Goal: Task Accomplishment & Management: Manage account settings

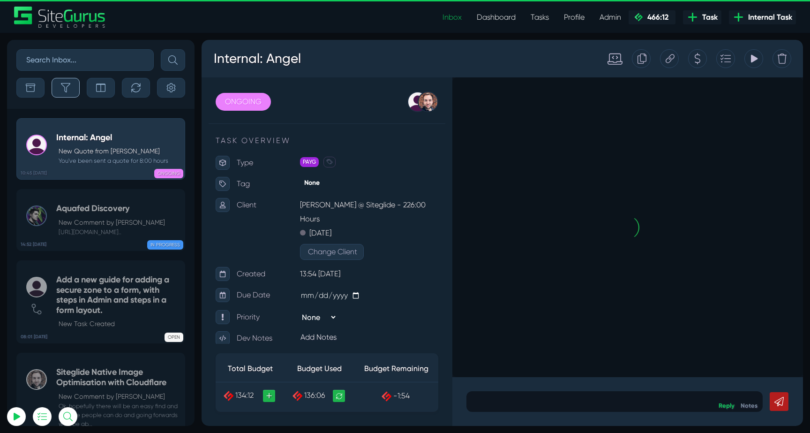
click at [64, 86] on icon "button" at bounding box center [65, 87] width 9 height 9
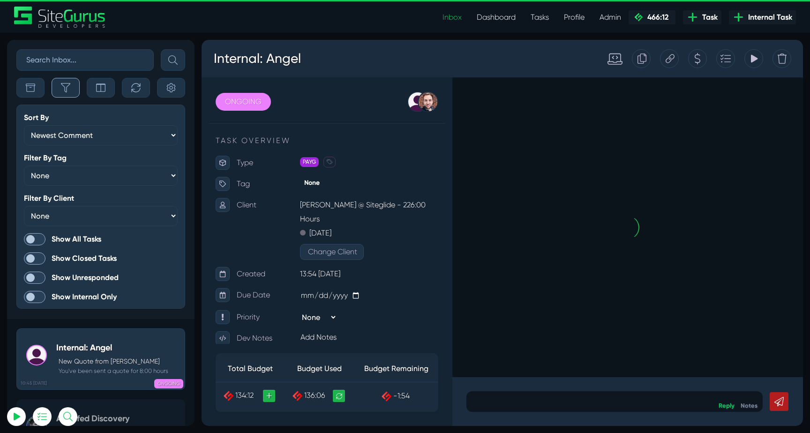
scroll to position [-2416, 0]
click at [37, 234] on span at bounding box center [35, 239] width 22 height 12
click at [0, 0] on input "Show All Tasks" at bounding box center [0, 0] width 0 height 0
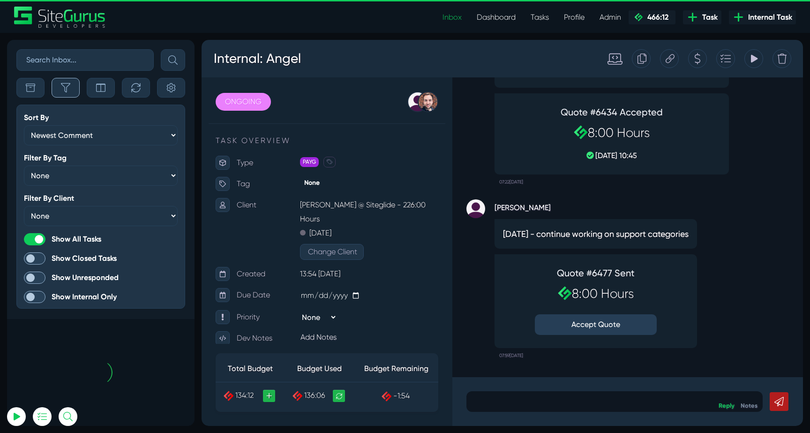
click at [66, 93] on button "button" at bounding box center [66, 88] width 28 height 20
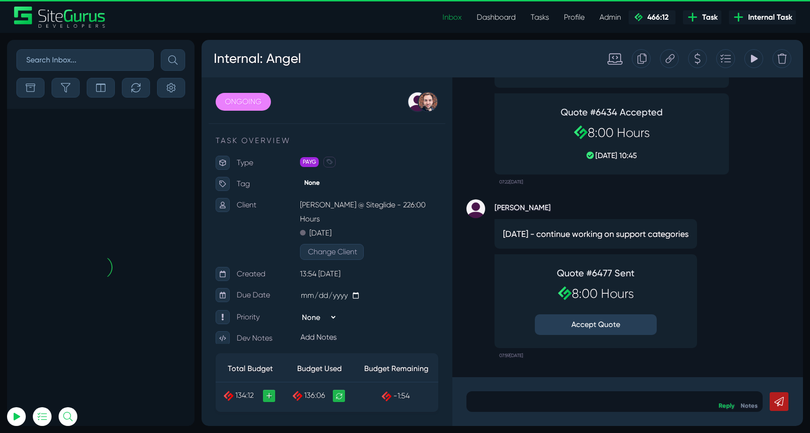
click at [564, 321] on button "Accept Quote" at bounding box center [596, 324] width 122 height 21
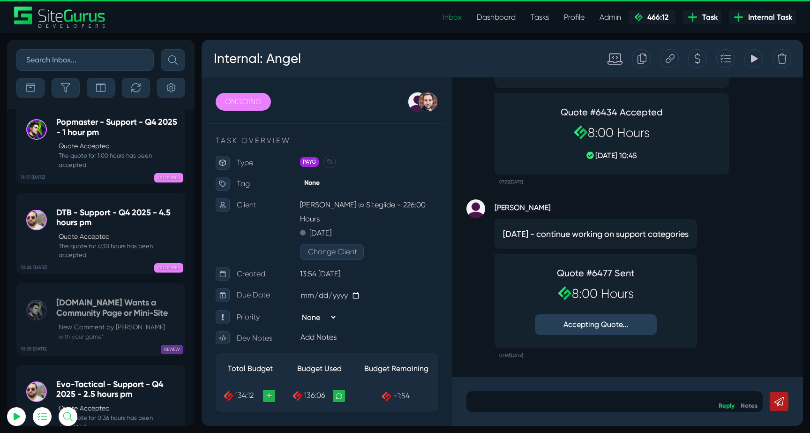
scroll to position [-37061, 0]
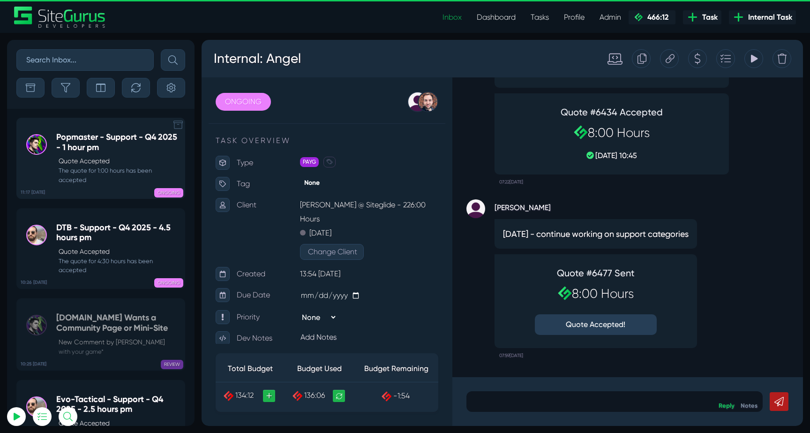
click at [119, 174] on small "The quote for 1:00 hours has been accepted" at bounding box center [118, 175] width 124 height 18
